Goal: Task Accomplishment & Management: Manage account settings

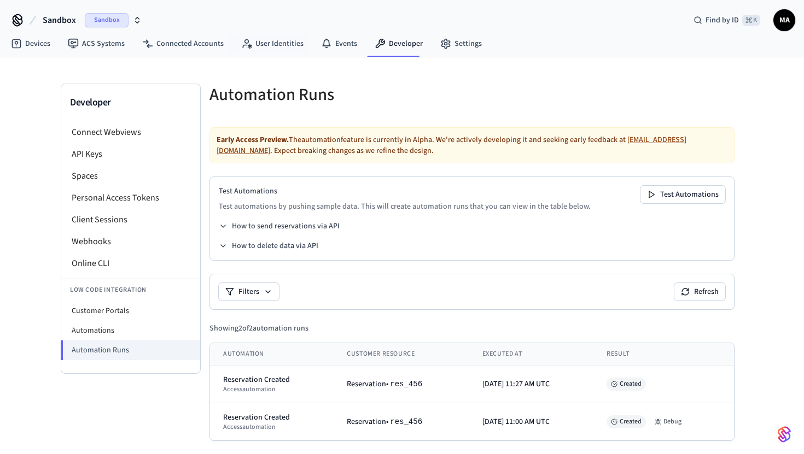
scroll to position [4, 0]
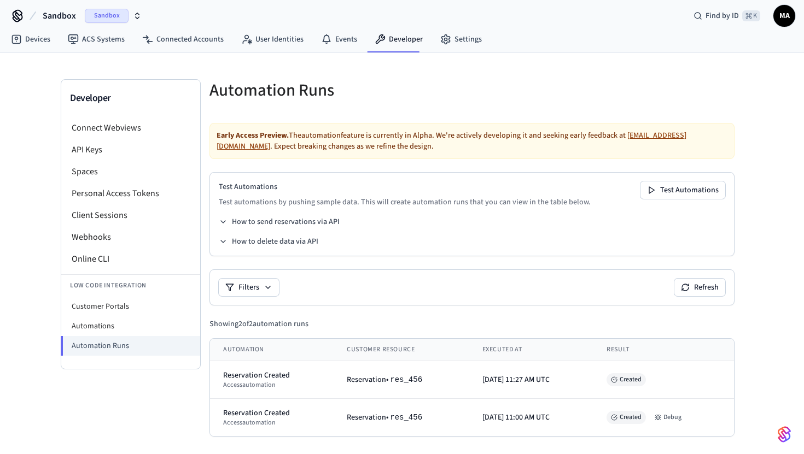
click at [428, 84] on h5 "Automation Runs" at bounding box center [337, 90] width 256 height 22
click at [445, 48] on link "Settings" at bounding box center [460, 40] width 59 height 20
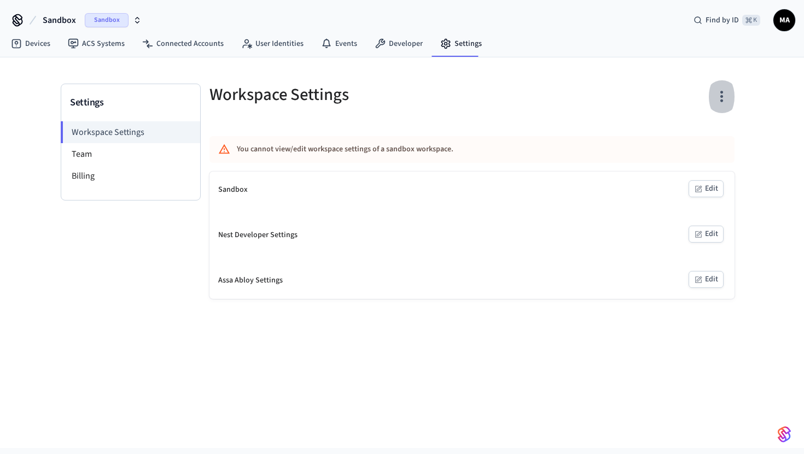
click at [731, 96] on button "button" at bounding box center [722, 97] width 26 height 44
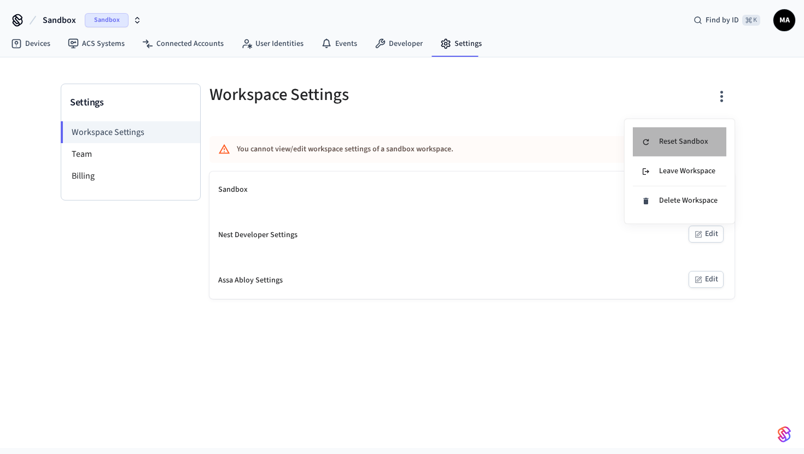
click at [714, 140] on li "Reset Sandbox" at bounding box center [679, 142] width 93 height 30
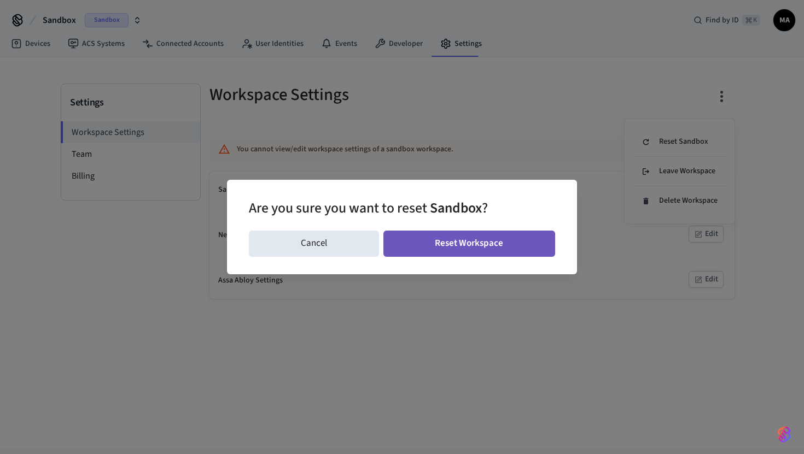
click at [461, 251] on button "Reset Workspace" at bounding box center [469, 244] width 172 height 26
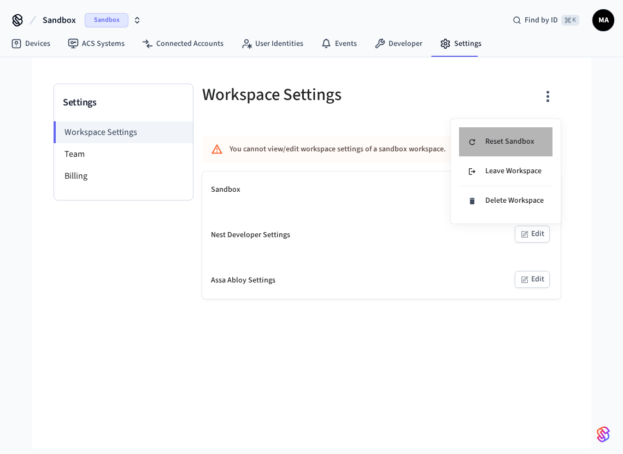
click at [491, 144] on div "Reset Sandbox" at bounding box center [501, 141] width 67 height 11
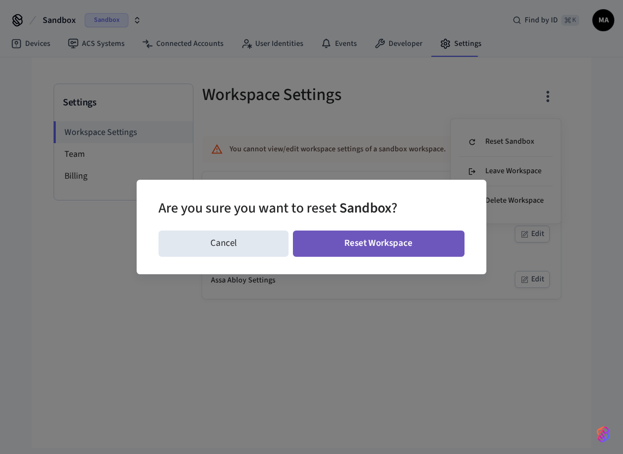
click at [384, 242] on button "Reset Workspace" at bounding box center [379, 244] width 172 height 26
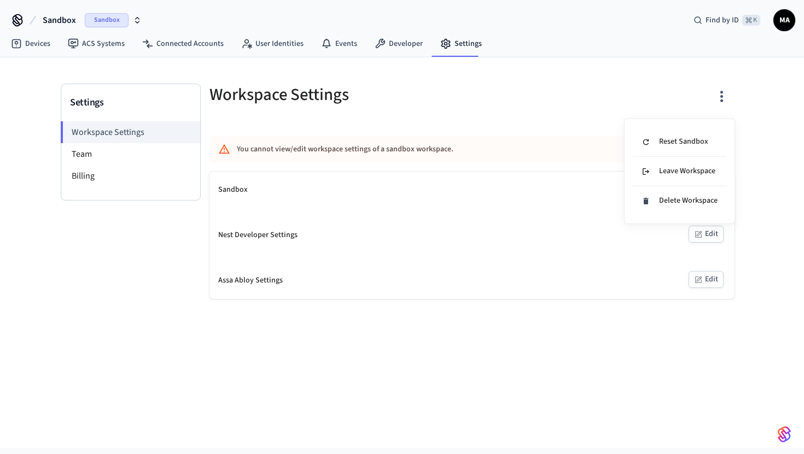
click at [542, 346] on div at bounding box center [402, 227] width 804 height 454
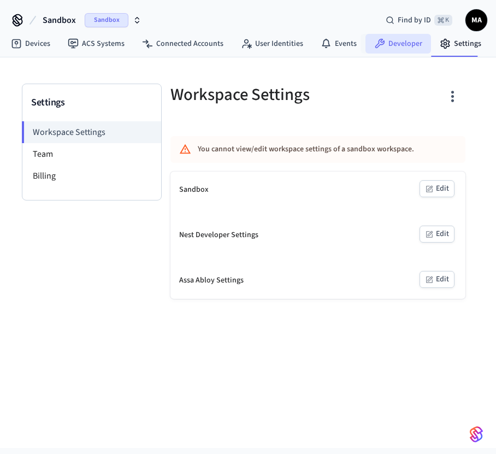
click at [390, 43] on link "Developer" at bounding box center [399, 44] width 66 height 20
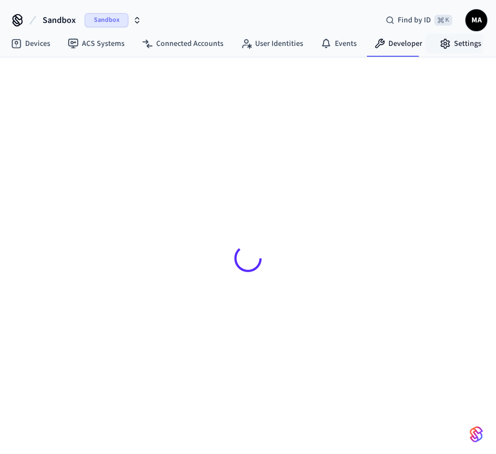
click at [452, 49] on link "Settings" at bounding box center [460, 44] width 59 height 20
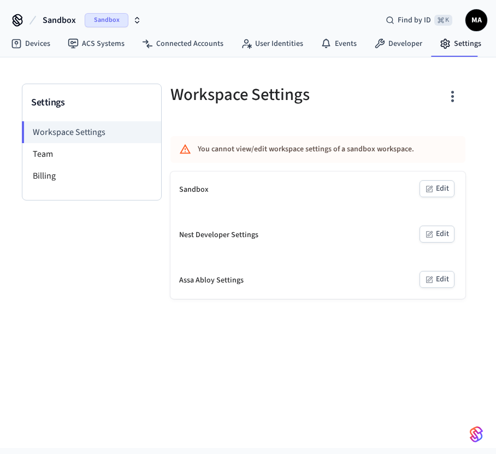
click at [415, 333] on div "Settings Workspace Settings Team Billing Workspace Settings You cannot view/edi…" at bounding box center [248, 252] width 496 height 391
click at [167, 46] on link "Connected Accounts" at bounding box center [182, 44] width 99 height 20
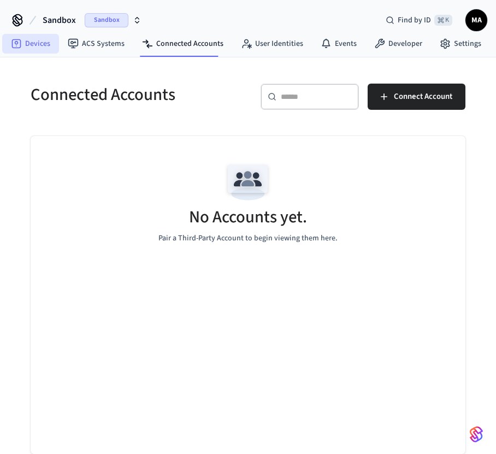
click at [40, 44] on link "Devices" at bounding box center [30, 44] width 57 height 20
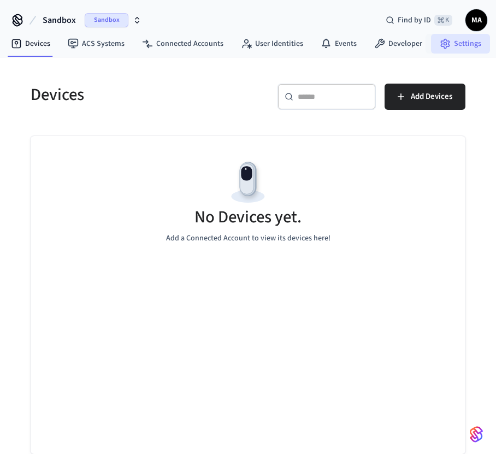
click at [442, 48] on icon at bounding box center [445, 43] width 11 height 11
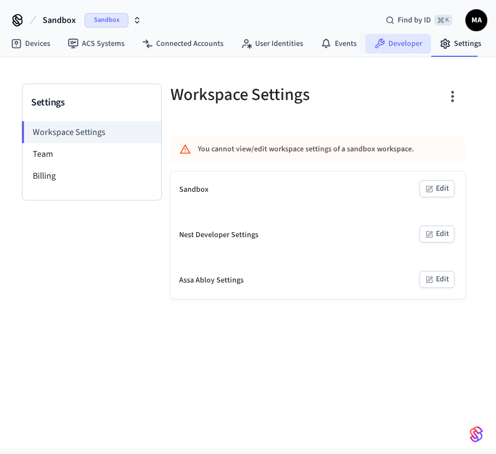
click at [368, 48] on link "Developer" at bounding box center [399, 44] width 66 height 20
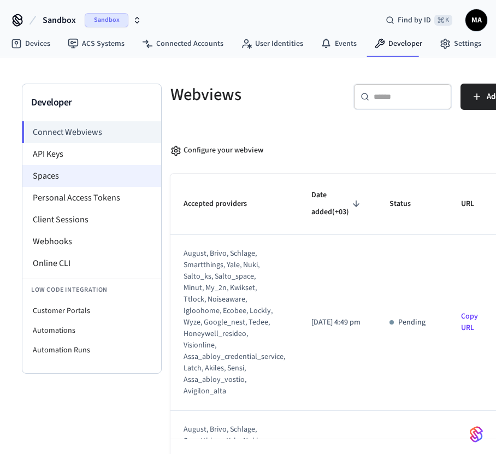
click at [71, 179] on li "Spaces" at bounding box center [91, 176] width 139 height 22
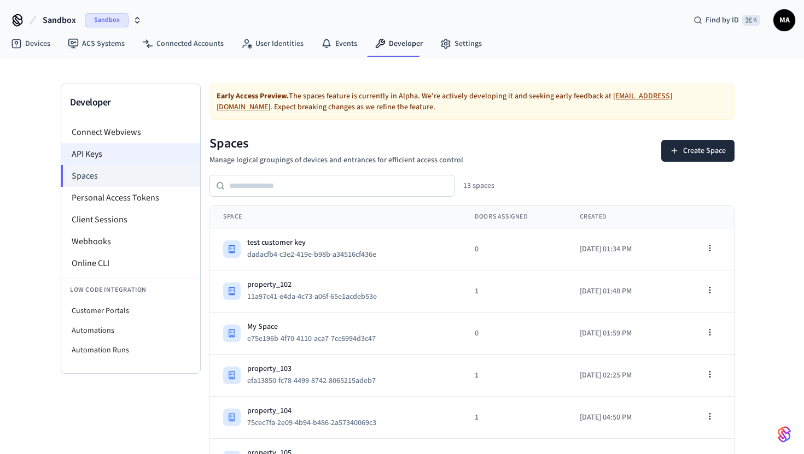
click at [142, 152] on li "API Keys" at bounding box center [130, 154] width 139 height 22
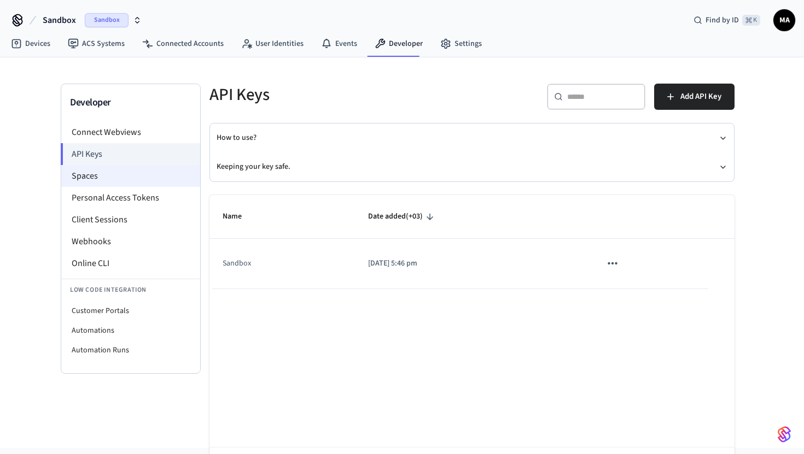
click at [115, 176] on li "Spaces" at bounding box center [130, 176] width 139 height 22
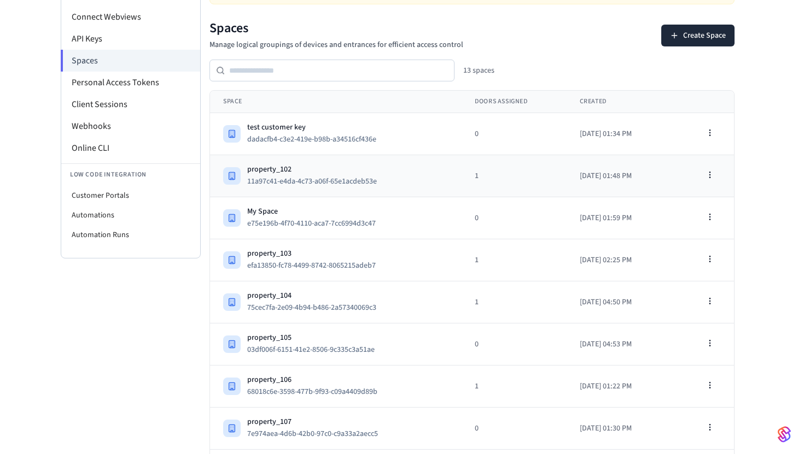
scroll to position [321, 0]
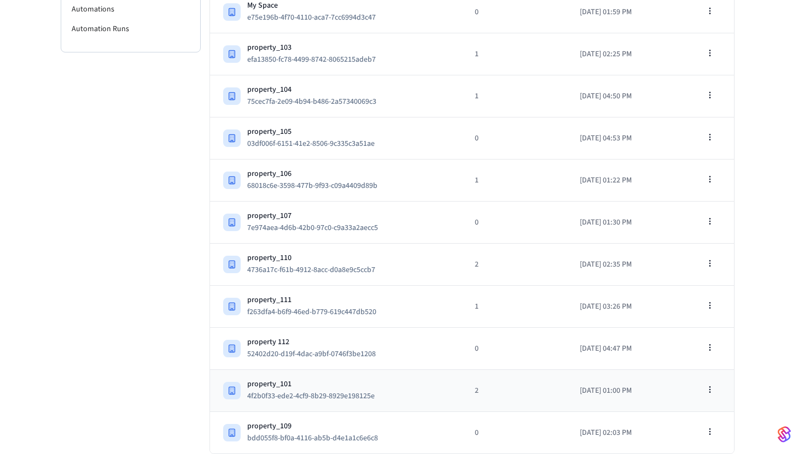
click at [492, 383] on td "2" at bounding box center [513, 391] width 105 height 42
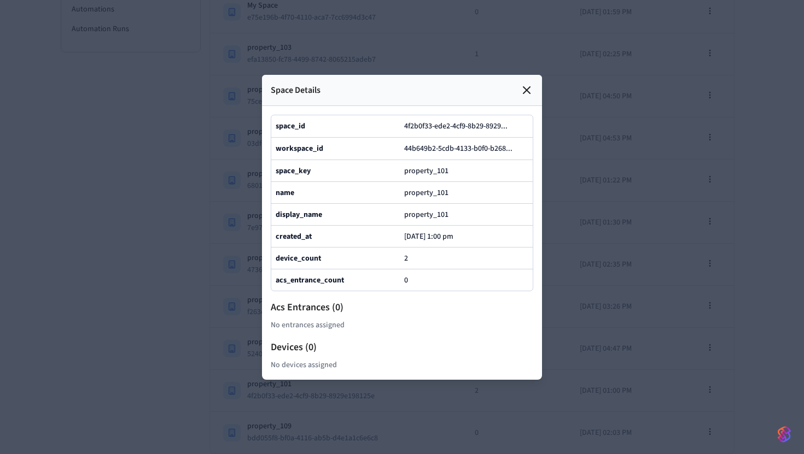
click at [523, 90] on icon at bounding box center [526, 90] width 13 height 13
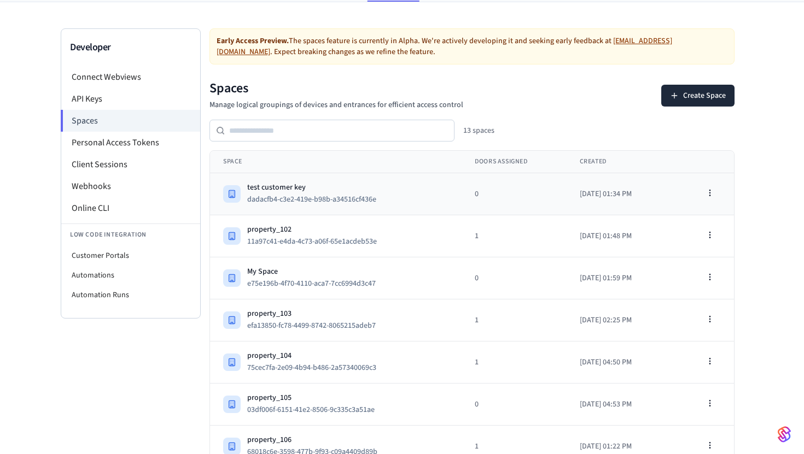
scroll to position [58, 0]
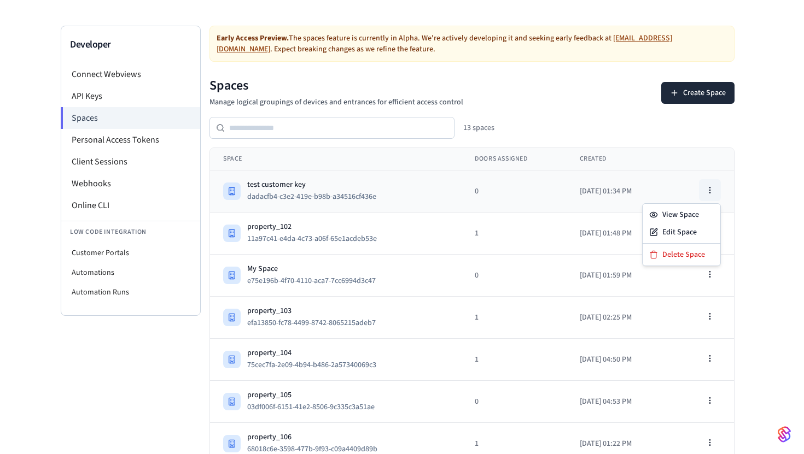
click at [712, 189] on icon "button" at bounding box center [709, 190] width 9 height 9
click at [686, 253] on div "Delete Space" at bounding box center [681, 254] width 73 height 17
click at [711, 195] on button "button" at bounding box center [710, 190] width 22 height 22
click at [689, 255] on div "Delete Space" at bounding box center [681, 254] width 73 height 17
click at [706, 188] on icon "button" at bounding box center [709, 190] width 9 height 9
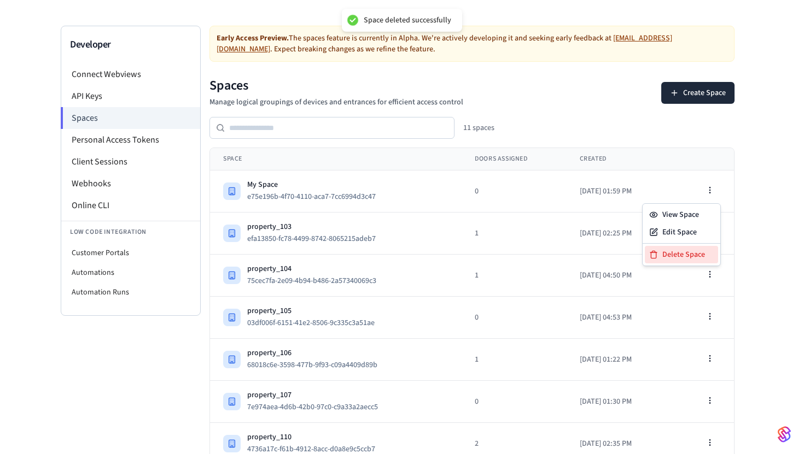
click at [674, 247] on div "Delete Space" at bounding box center [681, 254] width 73 height 17
click at [709, 192] on icon "button" at bounding box center [709, 190] width 9 height 9
click at [682, 257] on div "Delete Space" at bounding box center [681, 254] width 73 height 17
click at [707, 188] on icon "button" at bounding box center [709, 190] width 9 height 9
click at [695, 259] on div "Delete Space" at bounding box center [681, 254] width 73 height 17
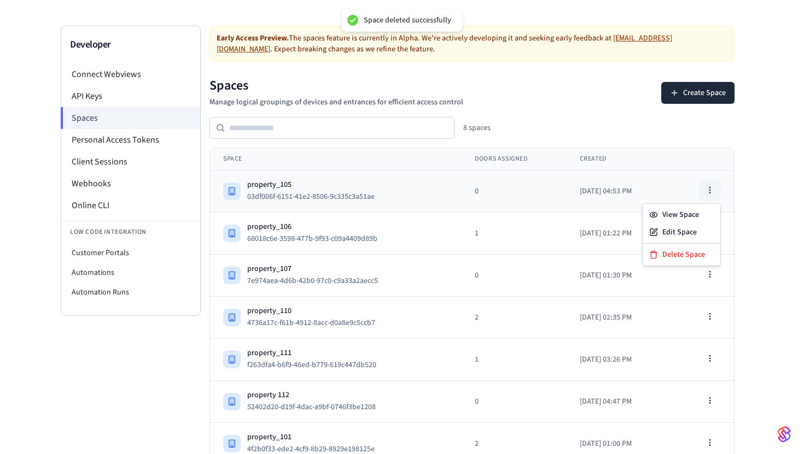
click at [707, 195] on button "button" at bounding box center [710, 190] width 22 height 22
click at [688, 249] on div "Delete Space" at bounding box center [681, 254] width 73 height 17
click at [710, 195] on button "button" at bounding box center [710, 190] width 22 height 22
click at [684, 256] on div "Delete Space" at bounding box center [681, 254] width 73 height 17
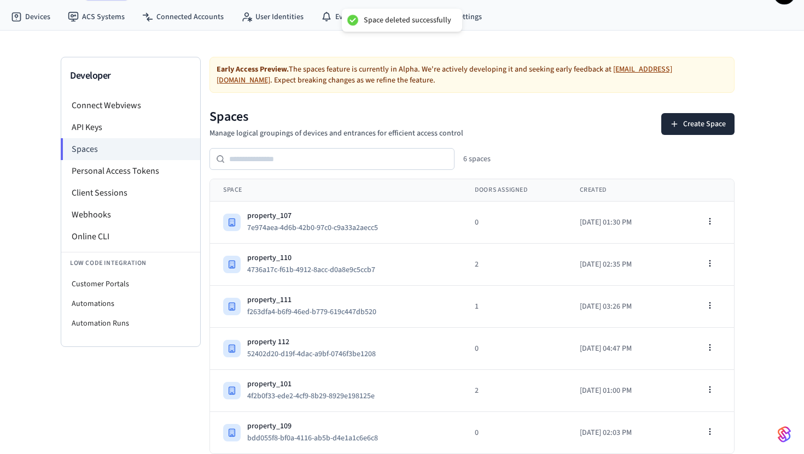
scroll to position [27, 0]
click at [706, 223] on icon "button" at bounding box center [709, 221] width 9 height 9
click at [683, 285] on div "Delete Space" at bounding box center [681, 285] width 73 height 17
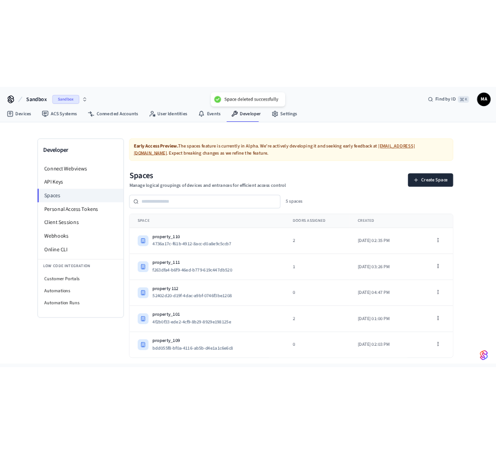
scroll to position [0, 0]
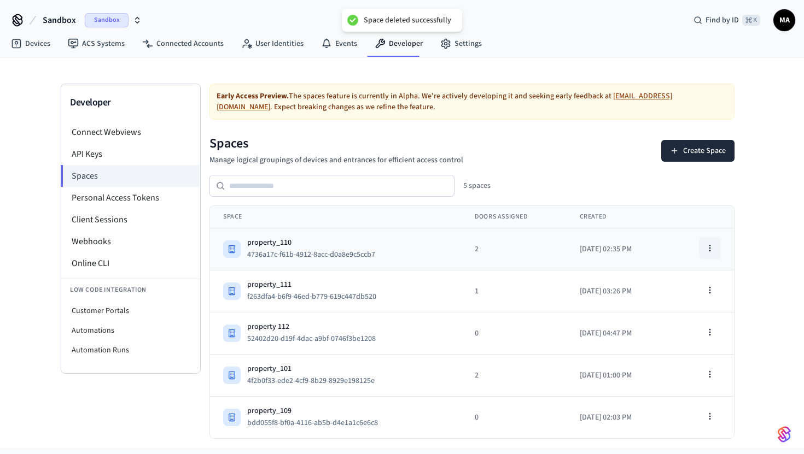
click at [707, 247] on icon "button" at bounding box center [709, 248] width 9 height 9
click at [700, 310] on div "Delete Space" at bounding box center [681, 312] width 73 height 17
click at [710, 248] on circle "button" at bounding box center [709, 248] width 1 height 1
click at [693, 308] on div "Delete Space" at bounding box center [681, 312] width 73 height 17
click at [670, 251] on td "Aug 27, 2025, 02:35 PM" at bounding box center [618, 250] width 104 height 42
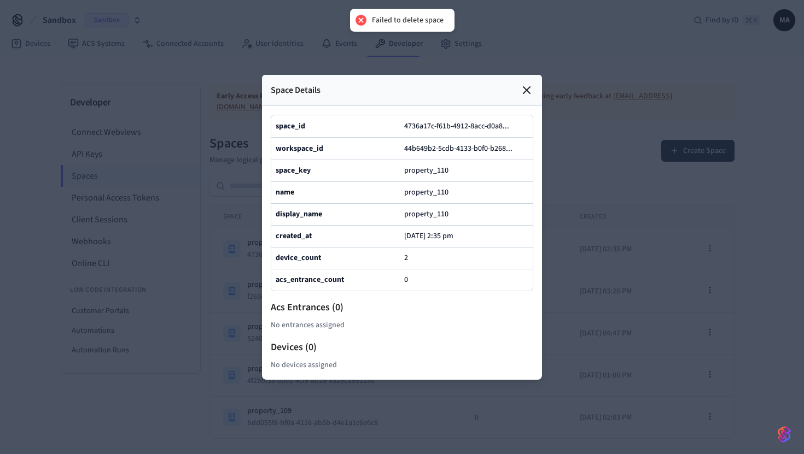
click at [524, 87] on icon at bounding box center [526, 90] width 13 height 13
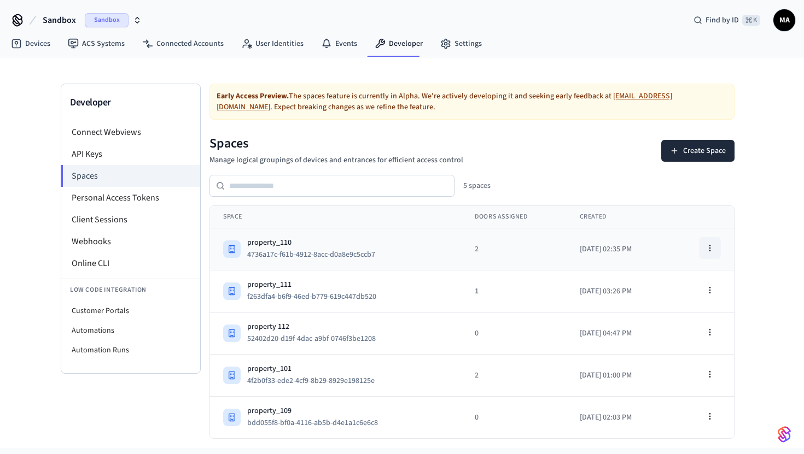
click at [713, 252] on icon "button" at bounding box center [709, 248] width 9 height 9
click at [705, 311] on div "Delete Space" at bounding box center [681, 312] width 73 height 17
click at [707, 295] on button "button" at bounding box center [710, 290] width 22 height 22
click at [690, 353] on div "Delete Space" at bounding box center [681, 354] width 73 height 17
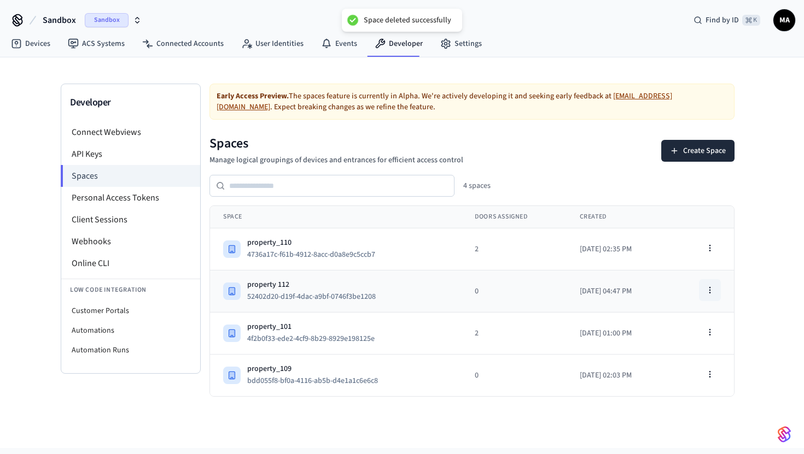
click at [709, 295] on button "button" at bounding box center [710, 290] width 22 height 22
click at [676, 357] on div "Delete Space" at bounding box center [681, 354] width 73 height 17
click at [710, 328] on icon "button" at bounding box center [709, 332] width 9 height 9
click at [671, 396] on div "Delete Space" at bounding box center [681, 396] width 73 height 17
click at [714, 376] on button "button" at bounding box center [710, 375] width 22 height 22
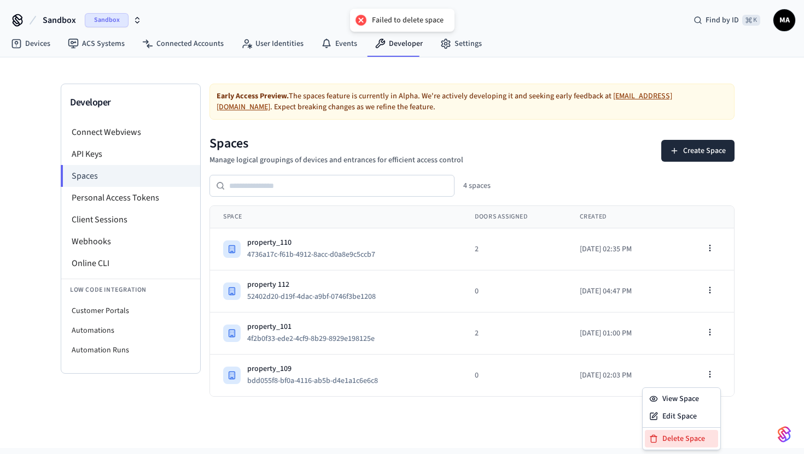
click at [666, 440] on div "Delete Space" at bounding box center [681, 438] width 73 height 17
click at [416, 414] on div "Developer Connect Webviews API Keys Spaces Personal Access Tokens Client Sessio…" at bounding box center [402, 252] width 804 height 391
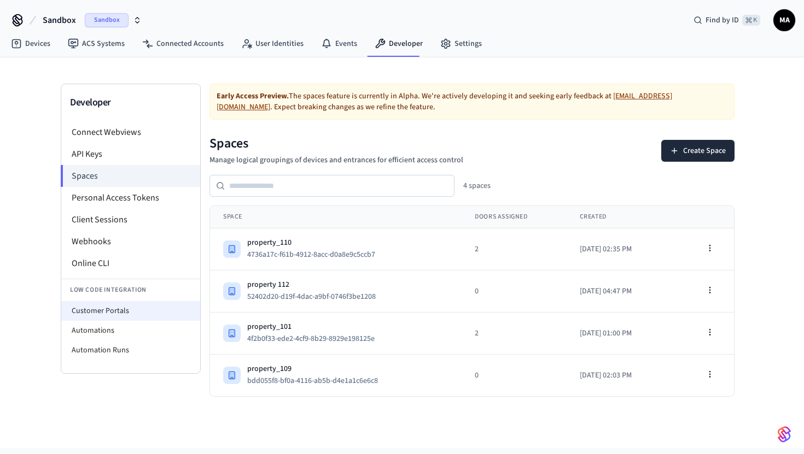
click at [137, 312] on li "Customer Portals" at bounding box center [130, 311] width 139 height 20
select select "**********"
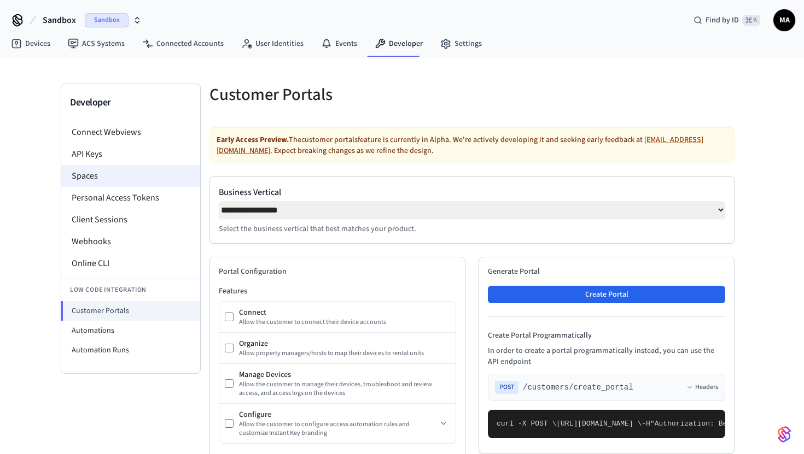
click at [120, 169] on li "Spaces" at bounding box center [130, 176] width 139 height 22
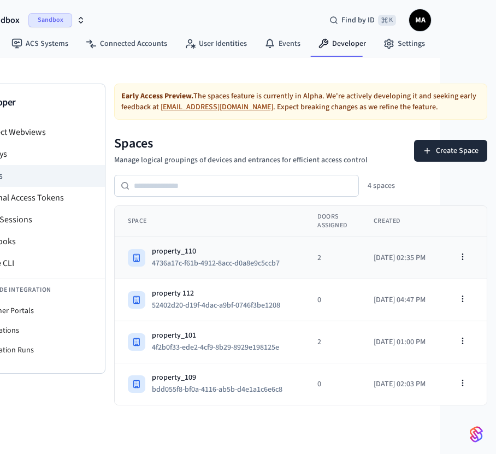
scroll to position [0, 70]
click at [463, 256] on circle "button" at bounding box center [463, 256] width 1 height 1
click at [464, 331] on div "View Space Edit Space Delete Space" at bounding box center [445, 301] width 79 height 63
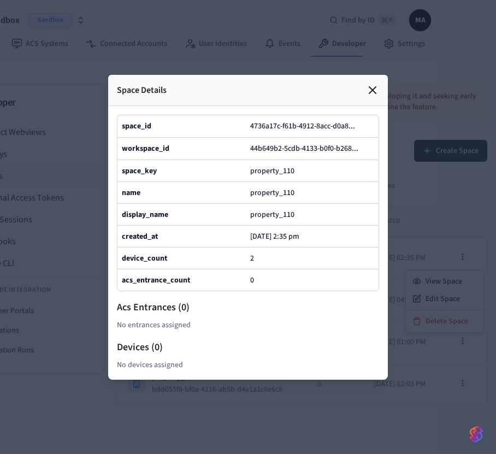
click at [456, 260] on div at bounding box center [248, 227] width 496 height 454
click at [470, 273] on div at bounding box center [248, 227] width 496 height 454
click at [372, 91] on icon at bounding box center [372, 90] width 13 height 13
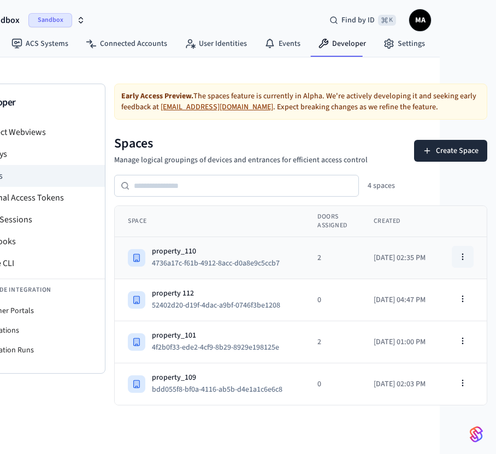
click at [467, 260] on button "button" at bounding box center [463, 257] width 22 height 22
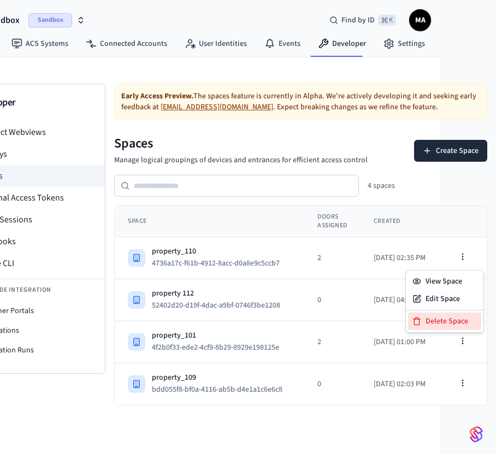
click at [459, 320] on div "Delete Space" at bounding box center [444, 321] width 73 height 17
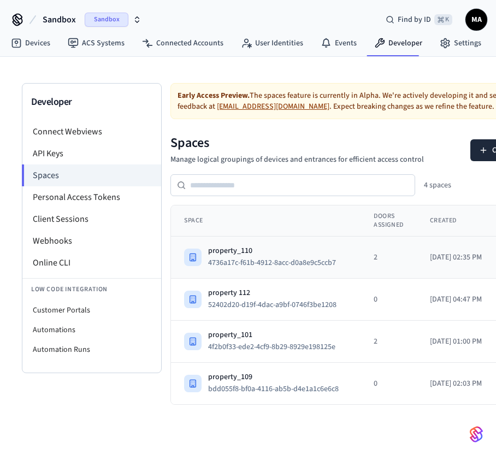
click at [434, 266] on td "Aug 27, 2025, 02:35 PM" at bounding box center [456, 258] width 78 height 42
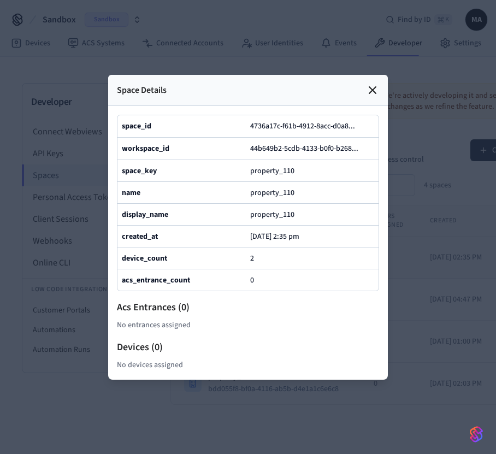
click at [434, 266] on div at bounding box center [248, 227] width 496 height 454
click at [371, 85] on icon at bounding box center [372, 90] width 13 height 13
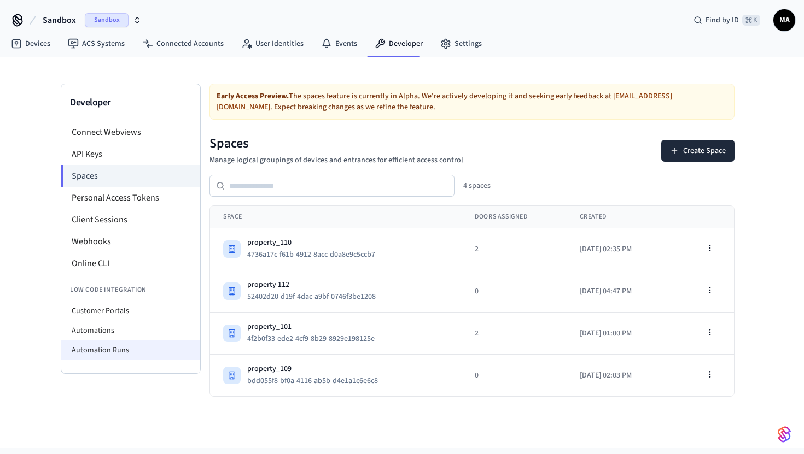
click at [121, 341] on li "Automation Runs" at bounding box center [130, 351] width 139 height 20
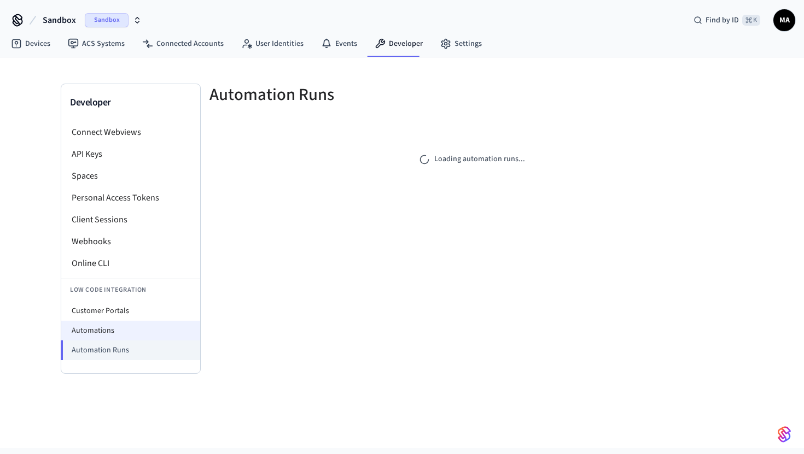
click at [124, 336] on li "Automations" at bounding box center [130, 331] width 139 height 20
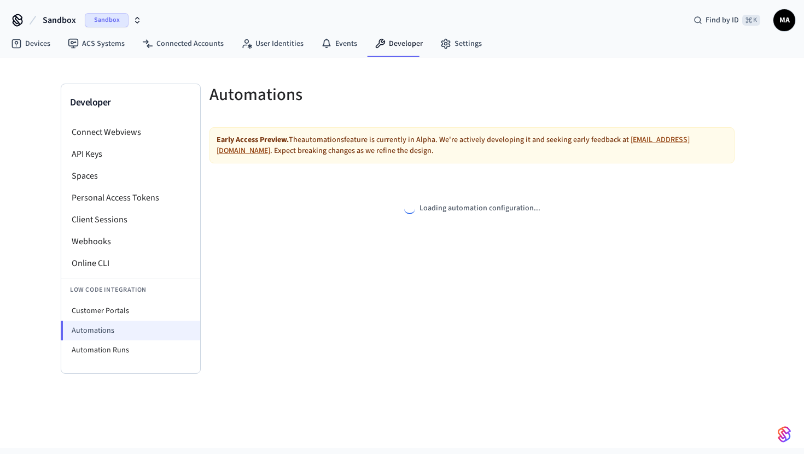
select select "**********"
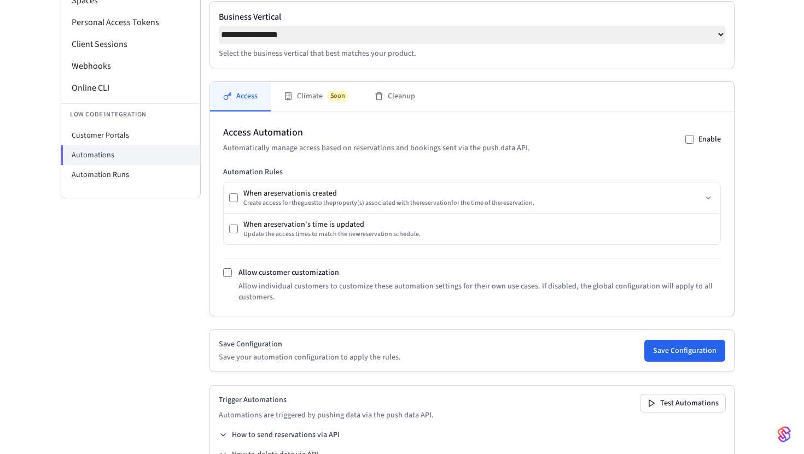
scroll to position [182, 0]
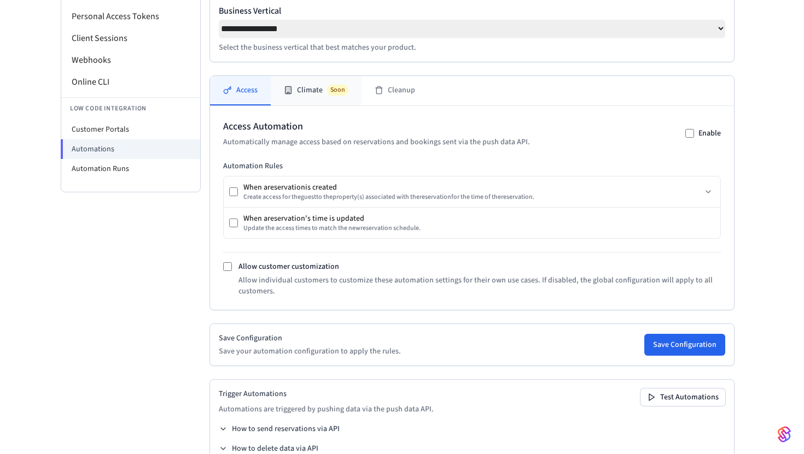
click at [300, 91] on button "Climate Soon" at bounding box center [316, 91] width 91 height 30
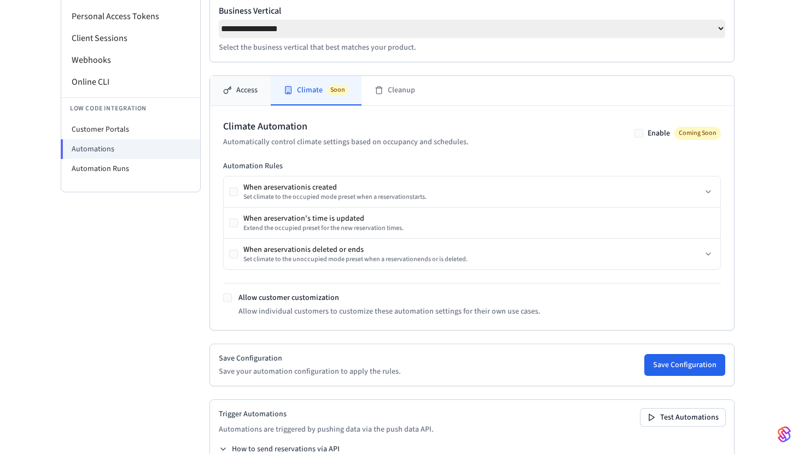
click at [245, 97] on button "Access" at bounding box center [240, 91] width 61 height 30
